Goal: Transaction & Acquisition: Download file/media

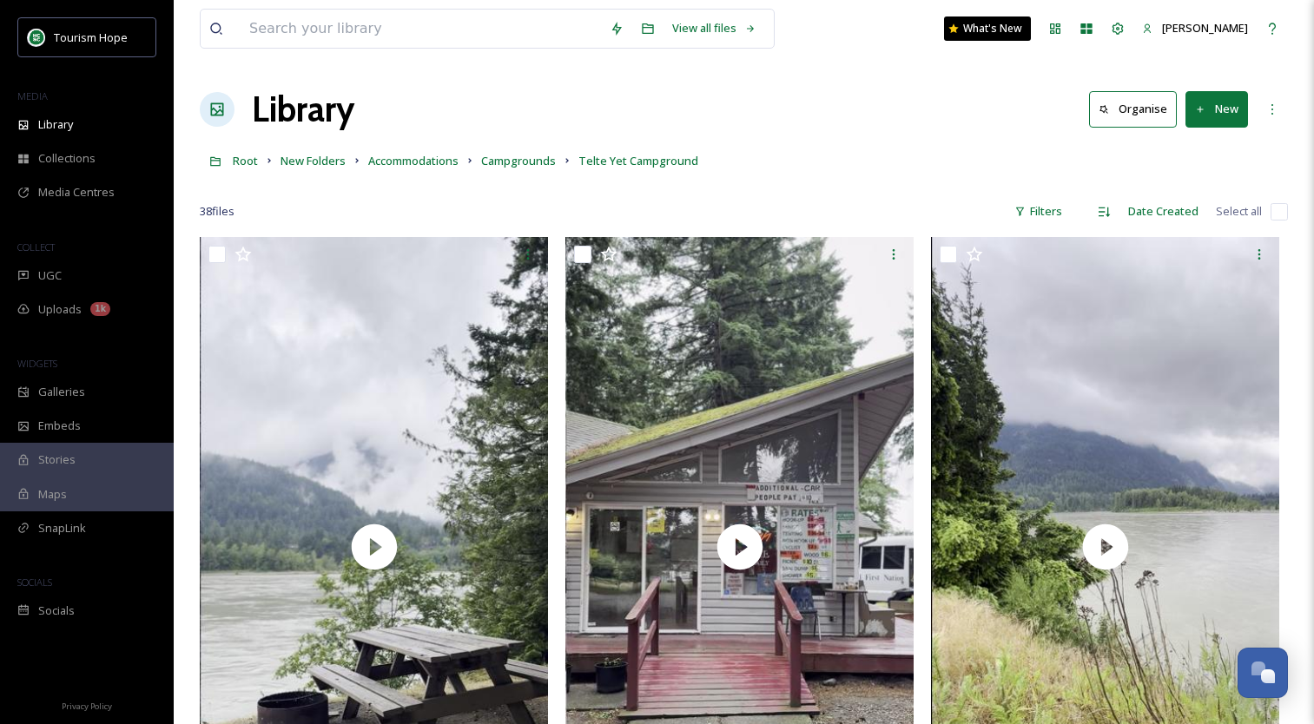
click at [303, 37] on input at bounding box center [421, 29] width 360 height 38
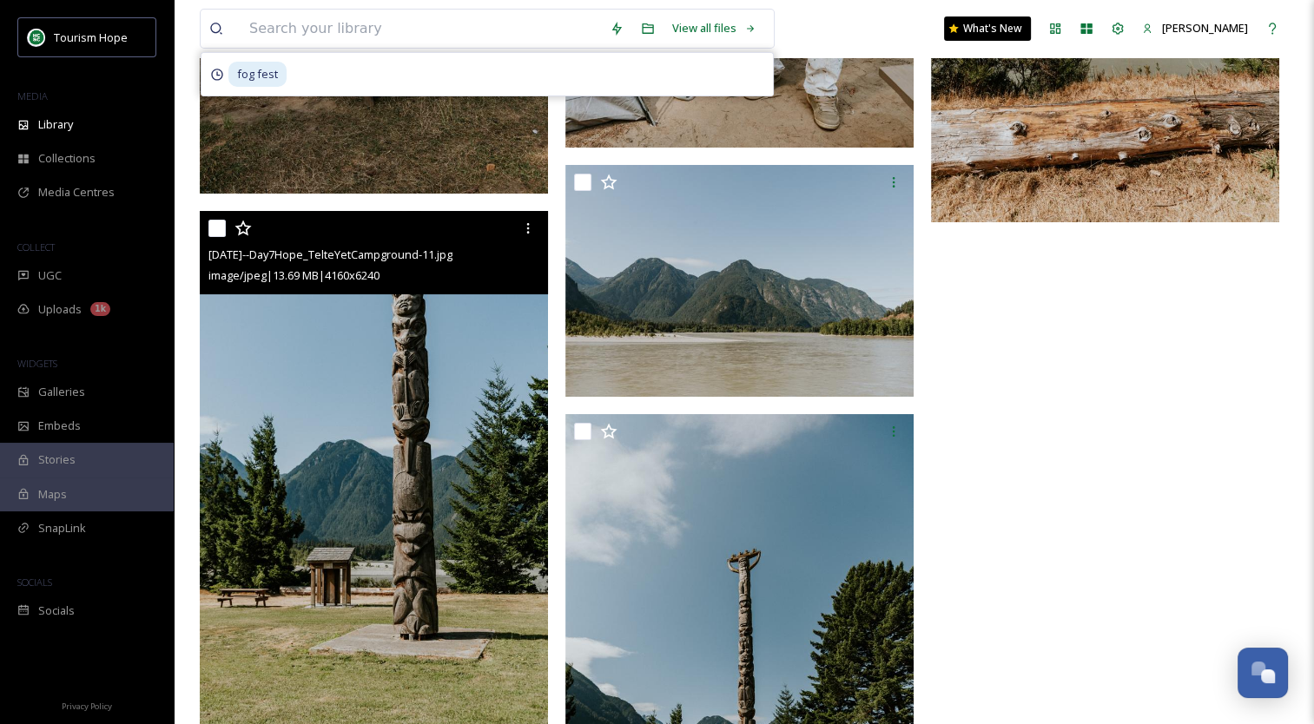
scroll to position [6360, 0]
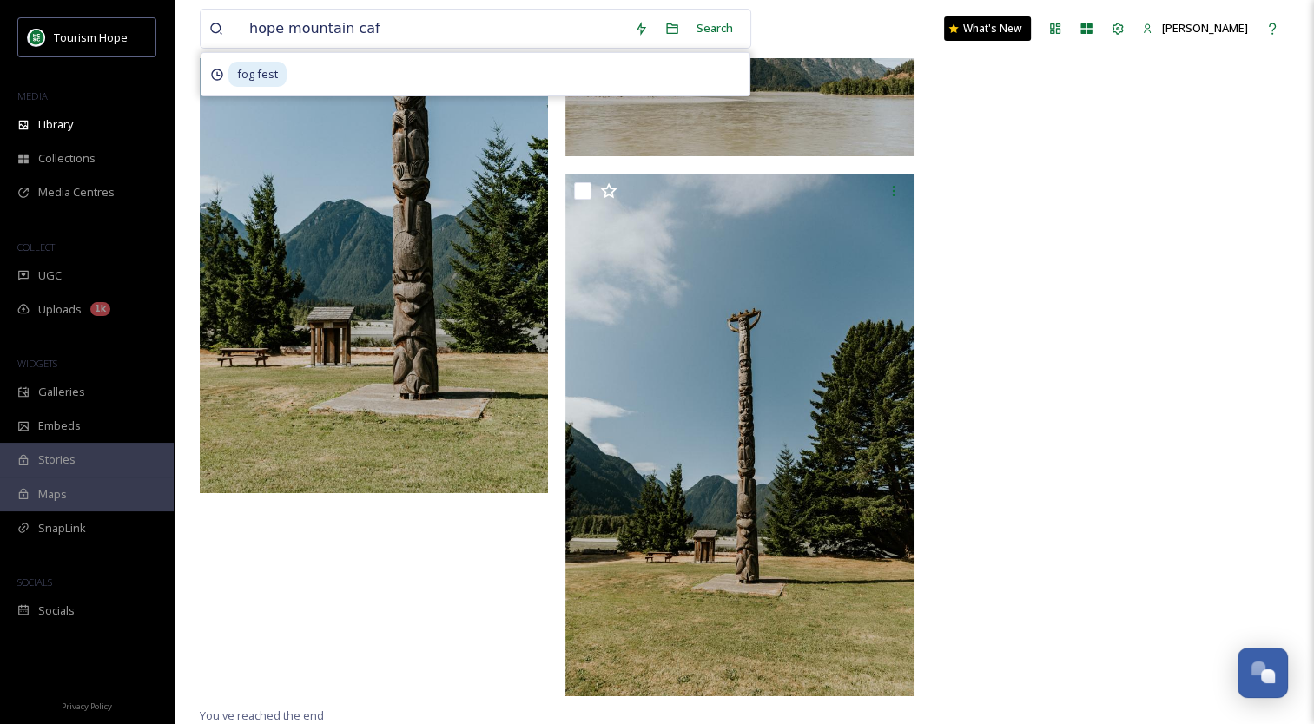
type input "[GEOGRAPHIC_DATA]"
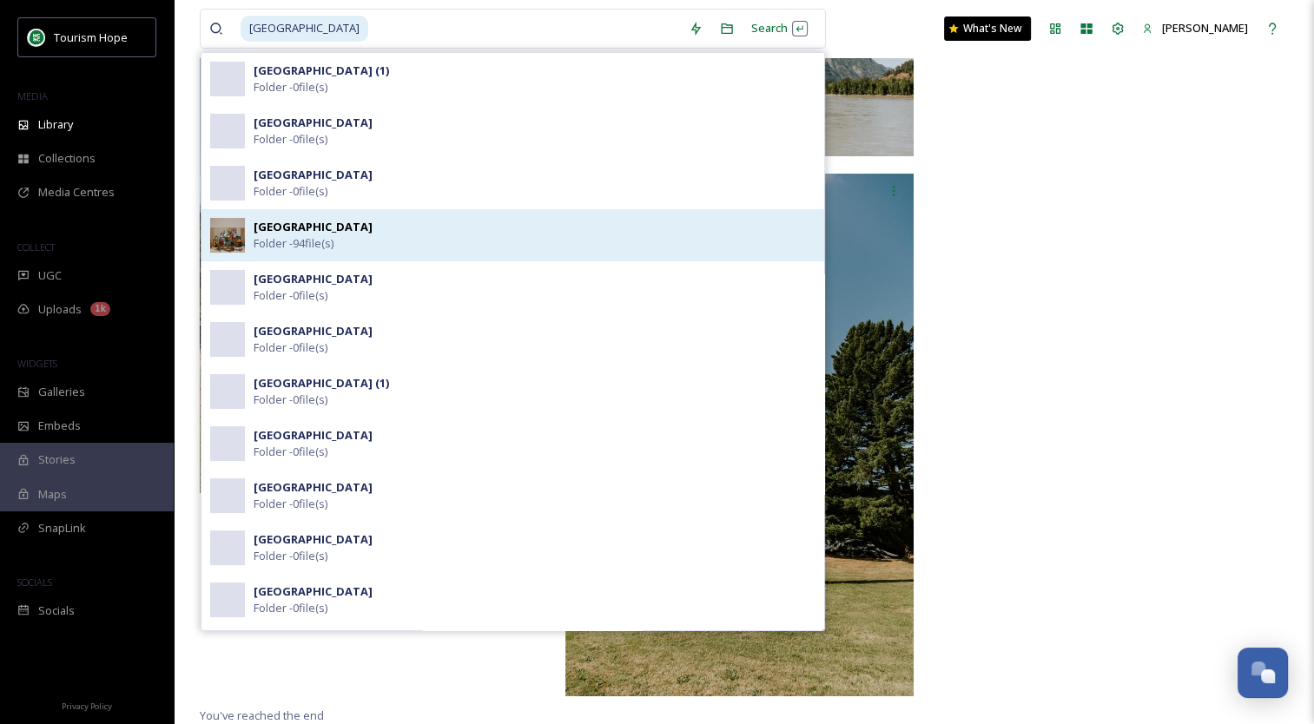
click at [397, 238] on div "Hope Mountain Cafe Folder - 94 file(s)" at bounding box center [535, 235] width 562 height 33
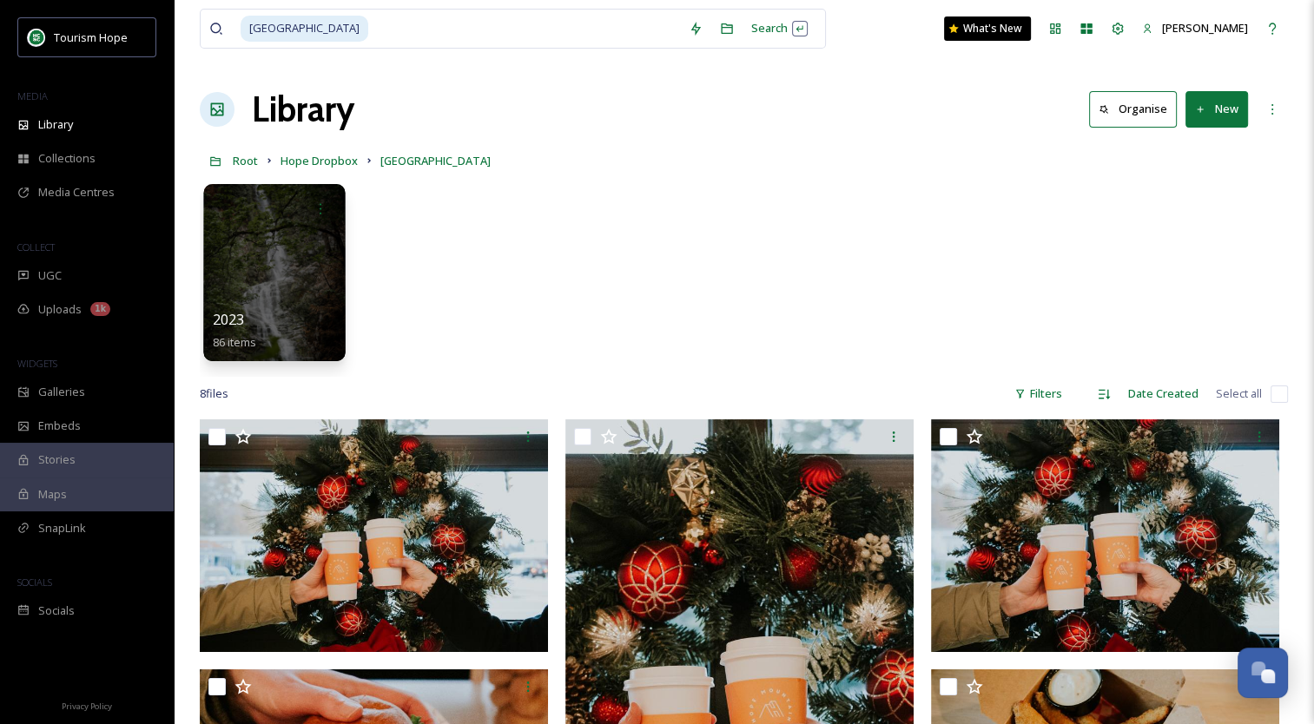
click at [322, 262] on div at bounding box center [274, 272] width 142 height 177
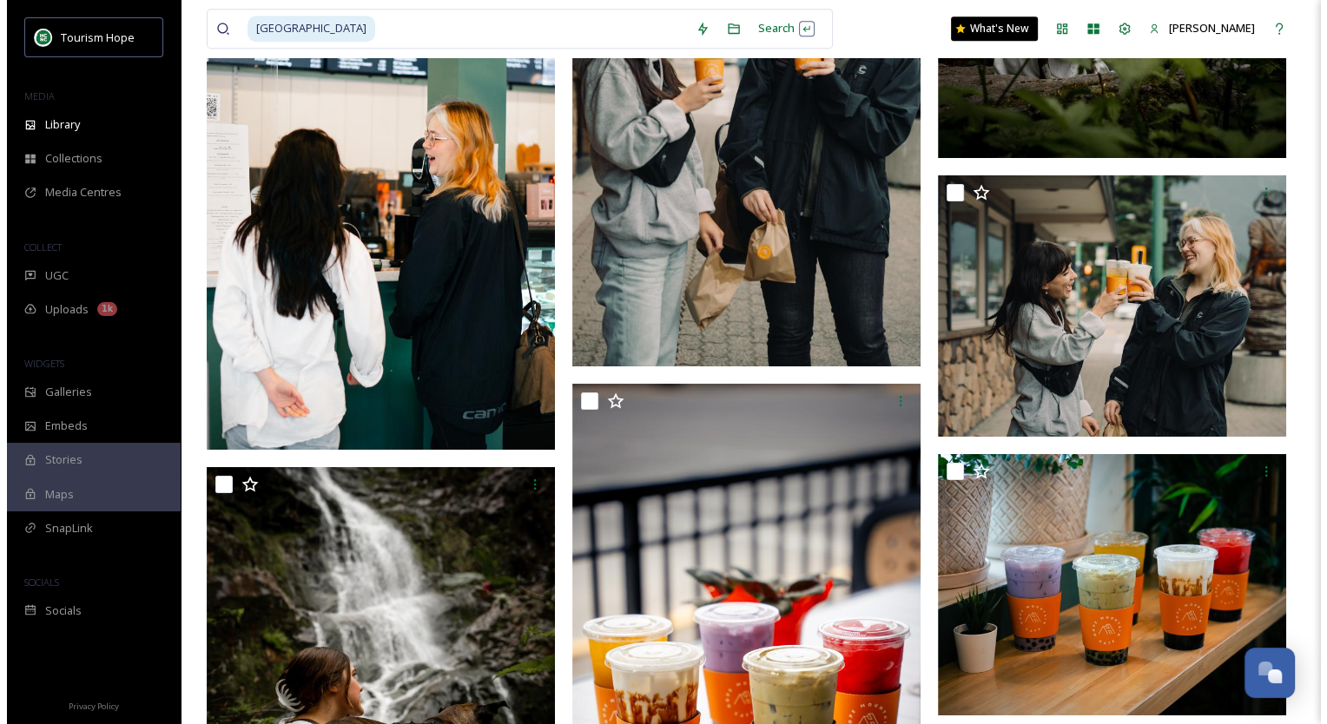
scroll to position [7506, 0]
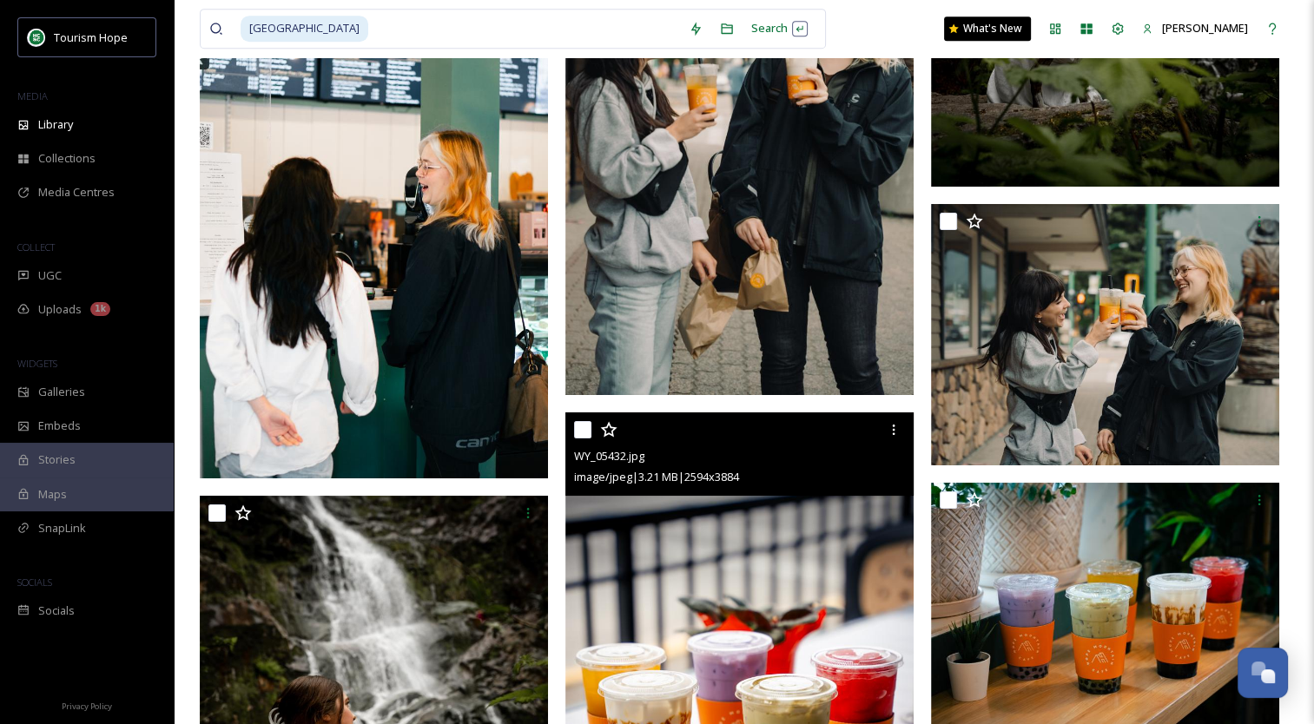
click at [733, 604] on img at bounding box center [739, 672] width 348 height 521
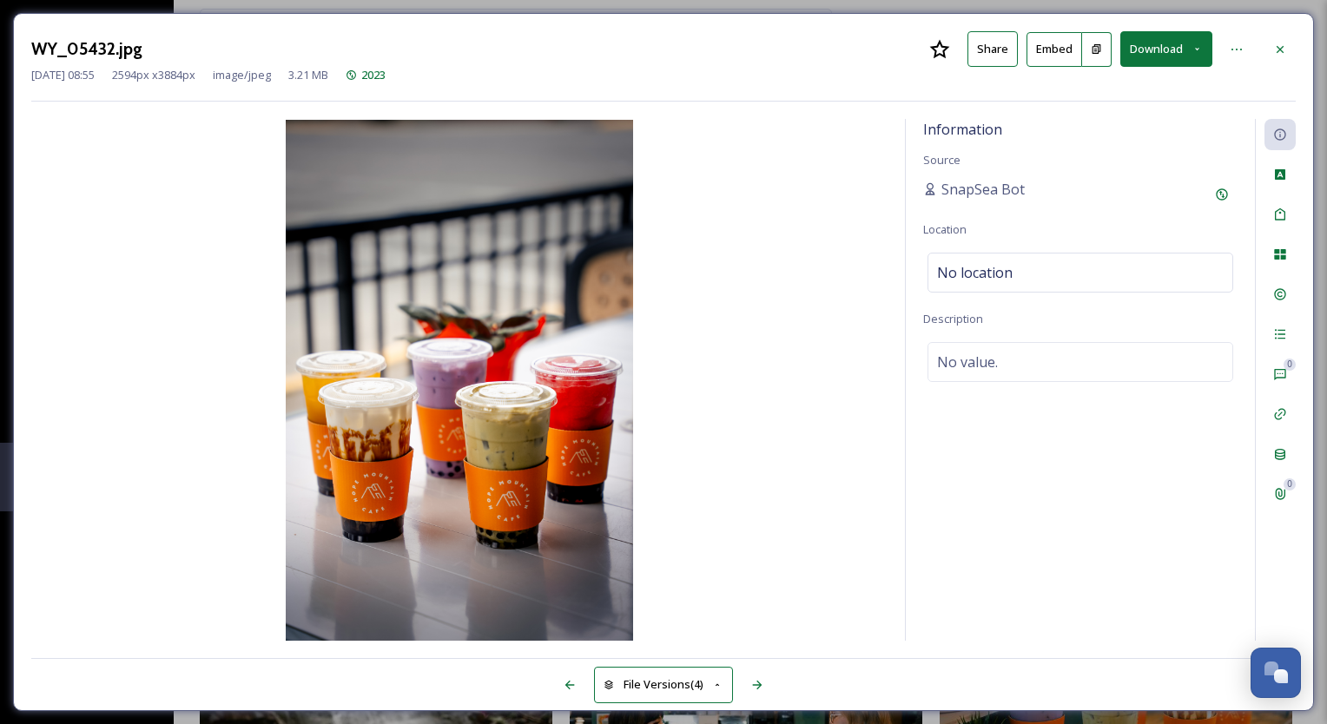
click at [1158, 57] on button "Download" at bounding box center [1166, 49] width 92 height 36
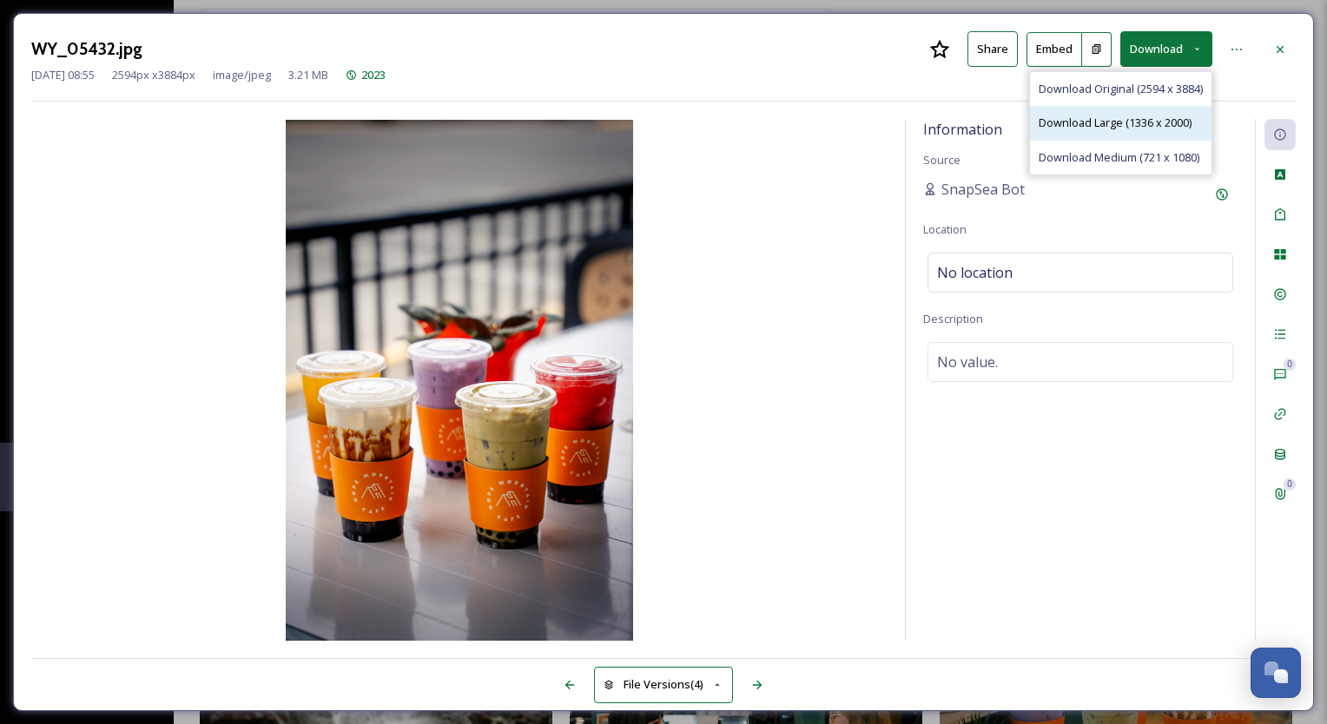
click at [1118, 122] on span "Download Large (1336 x 2000)" at bounding box center [1115, 123] width 153 height 16
